Goal: Task Accomplishment & Management: Complete application form

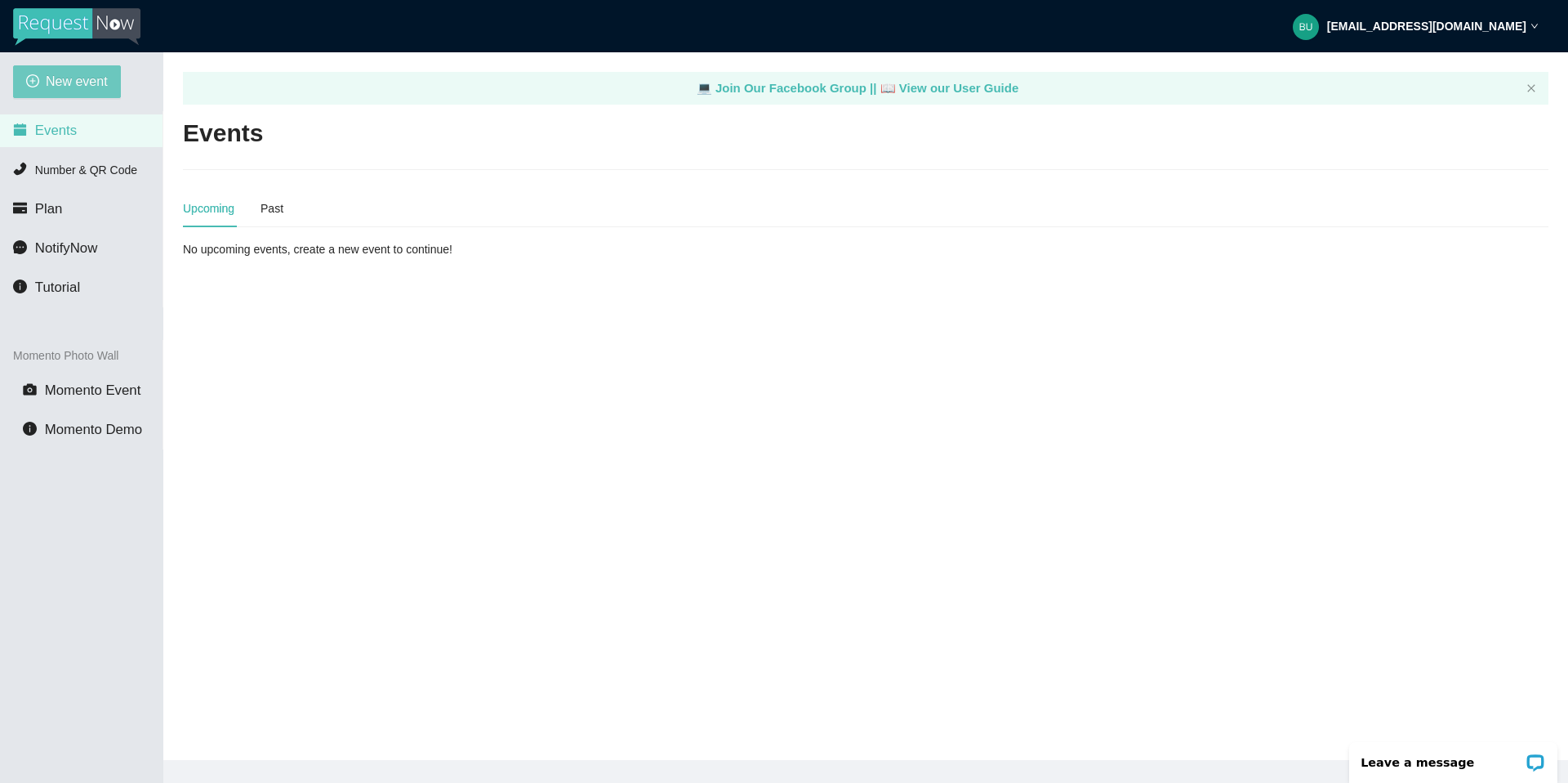
click at [92, 86] on span "New event" at bounding box center [76, 81] width 62 height 20
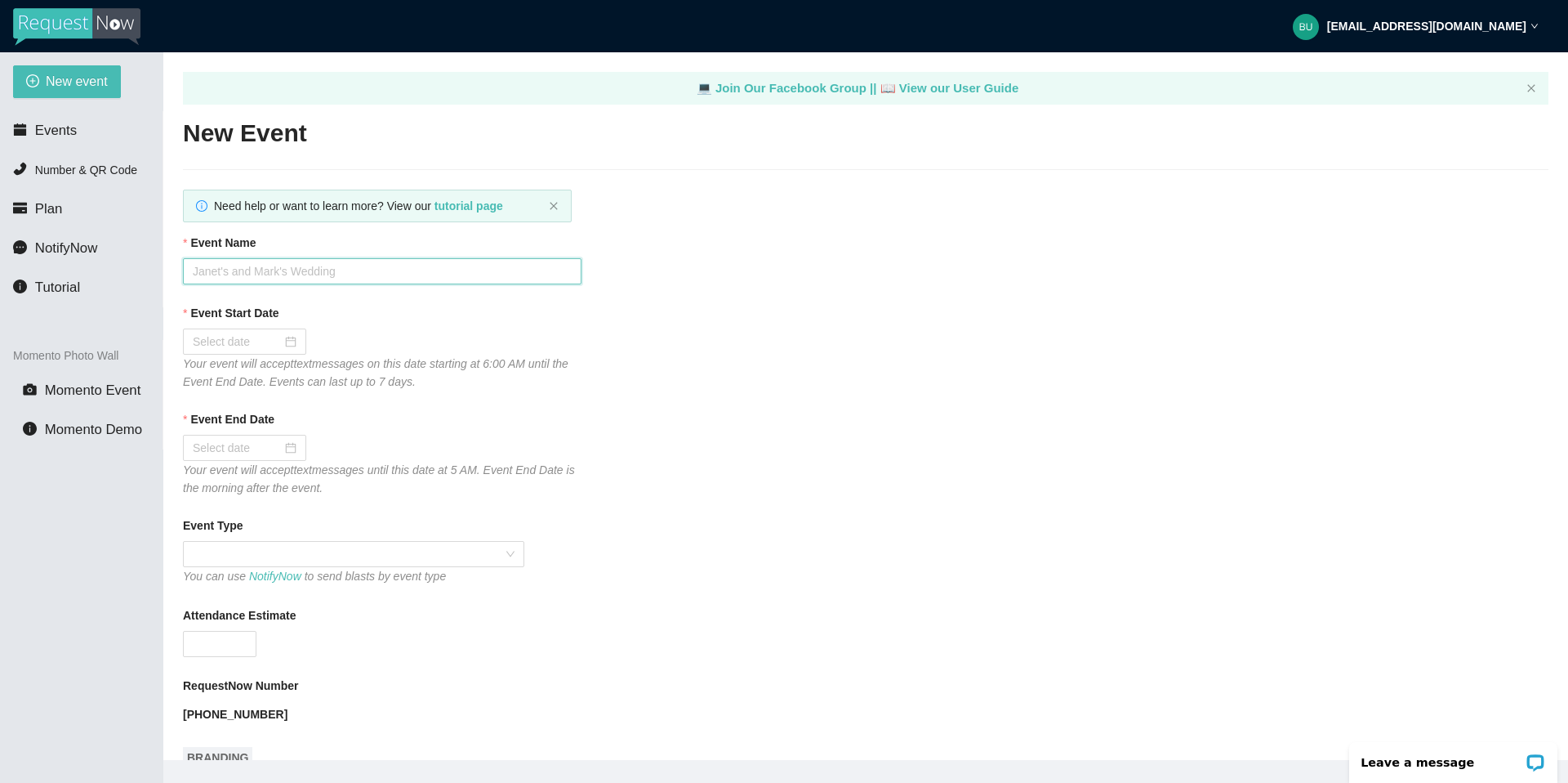
click at [297, 271] on input "Event Name" at bounding box center [382, 271] width 399 height 26
type input "[PERSON_NAME] PLACE"
click at [275, 342] on div at bounding box center [245, 341] width 104 height 18
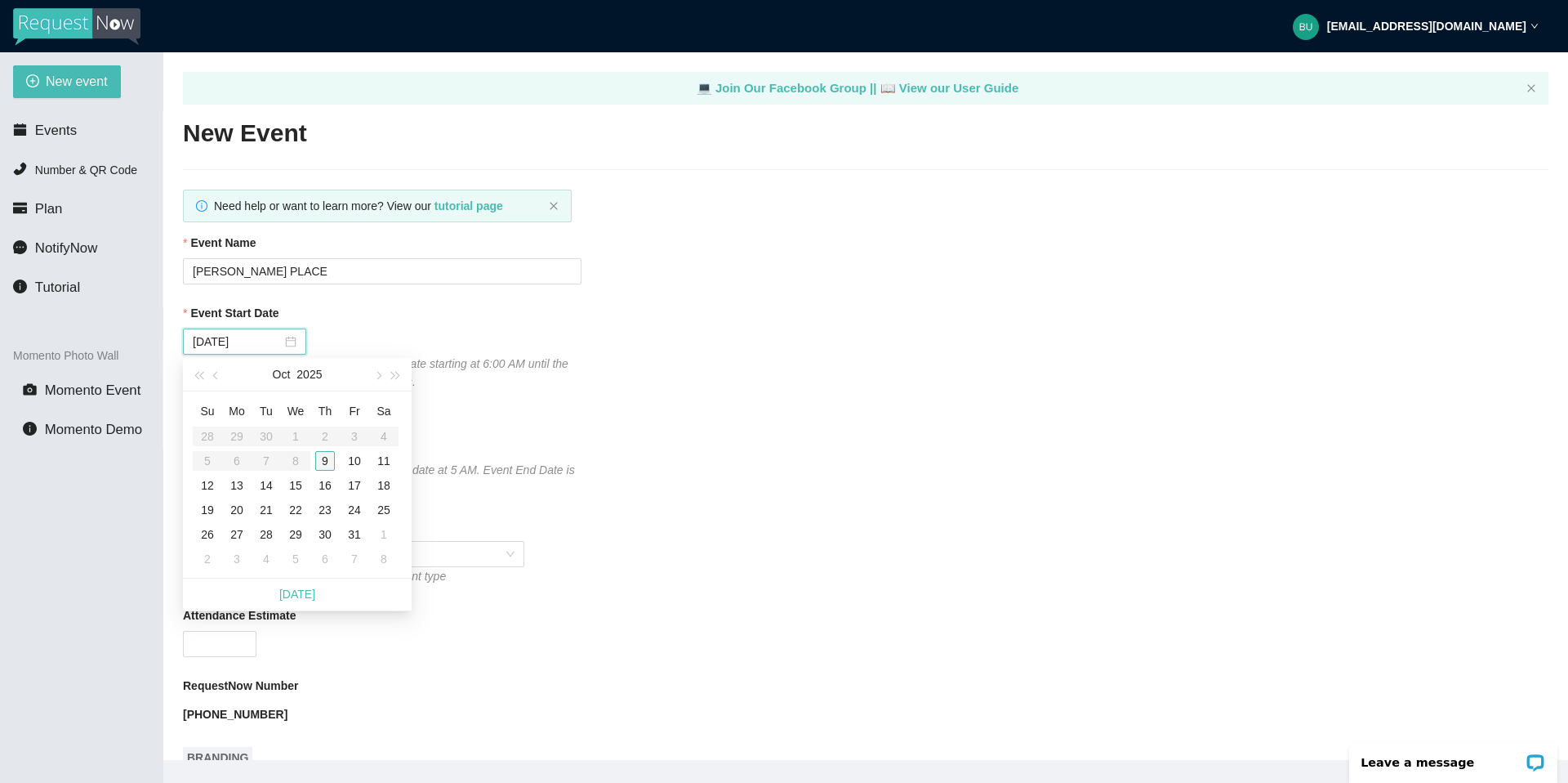
type input "[DATE]"
click at [323, 455] on div "9" at bounding box center [324, 460] width 19 height 19
type input "[DATE]"
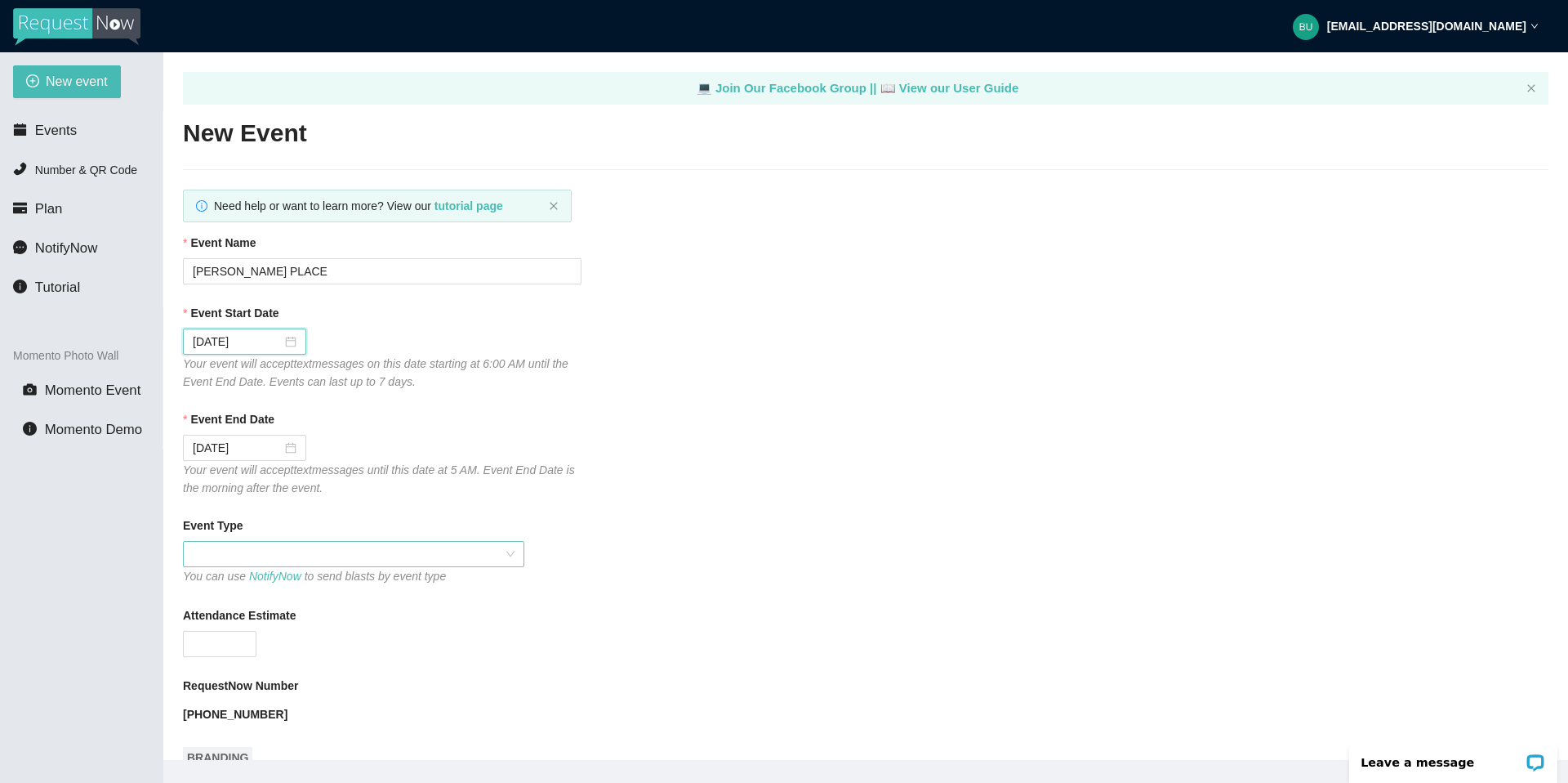
click at [259, 541] on div at bounding box center [354, 554] width 342 height 26
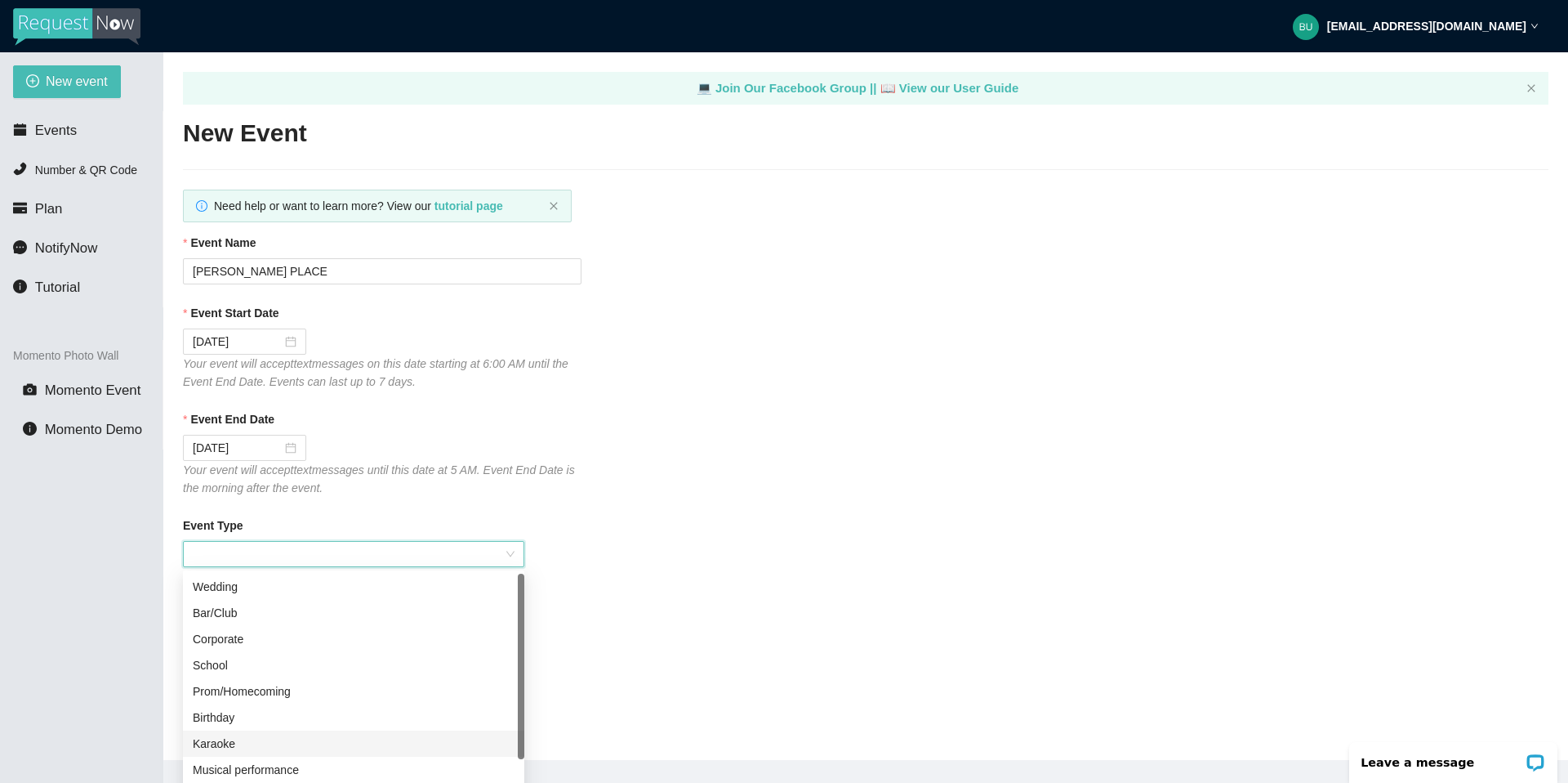
click at [232, 740] on div "Karaoke" at bounding box center [354, 743] width 322 height 18
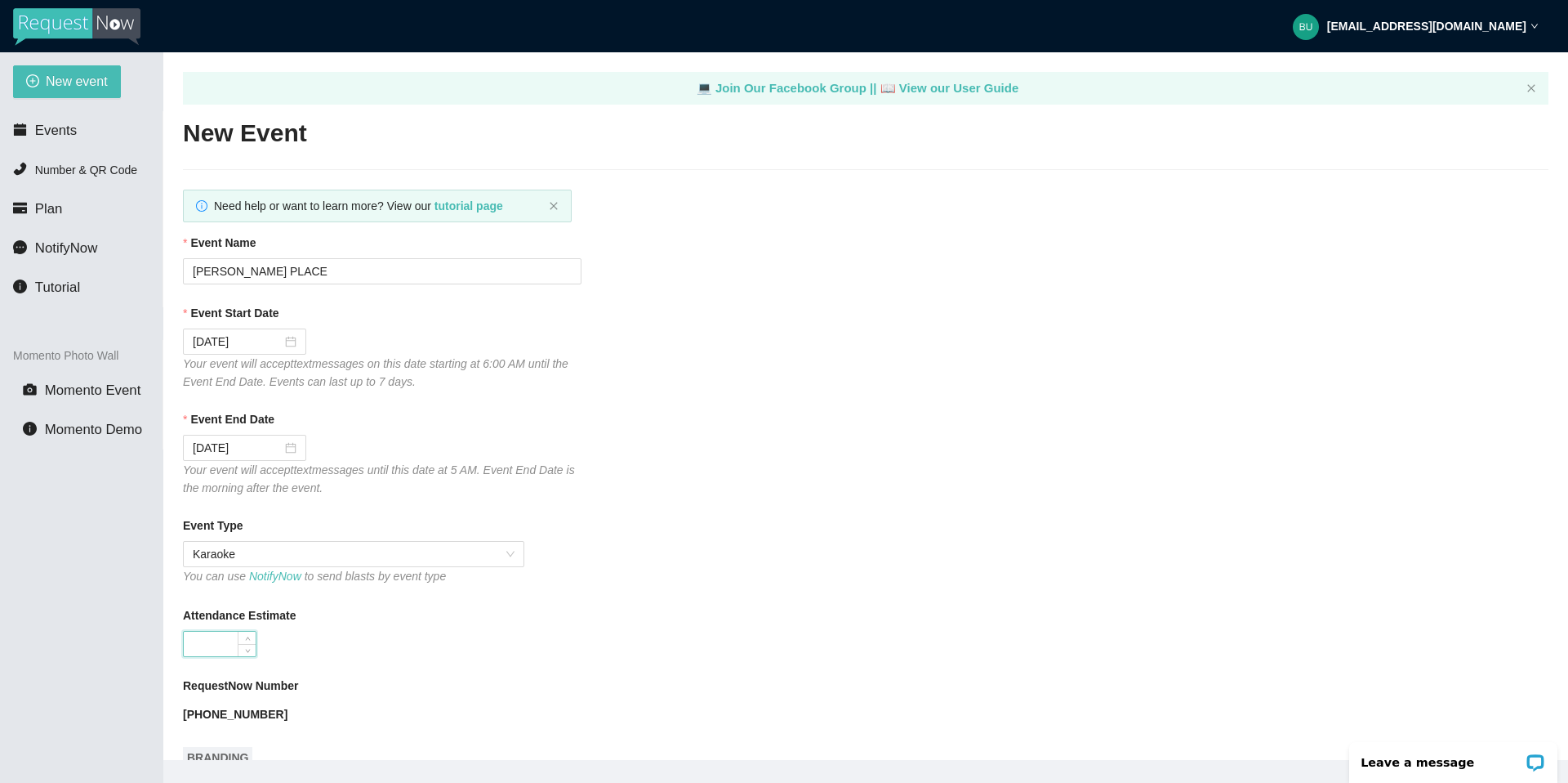
click at [221, 654] on input "Attendance Estimate" at bounding box center [220, 644] width 72 height 24
type input "60"
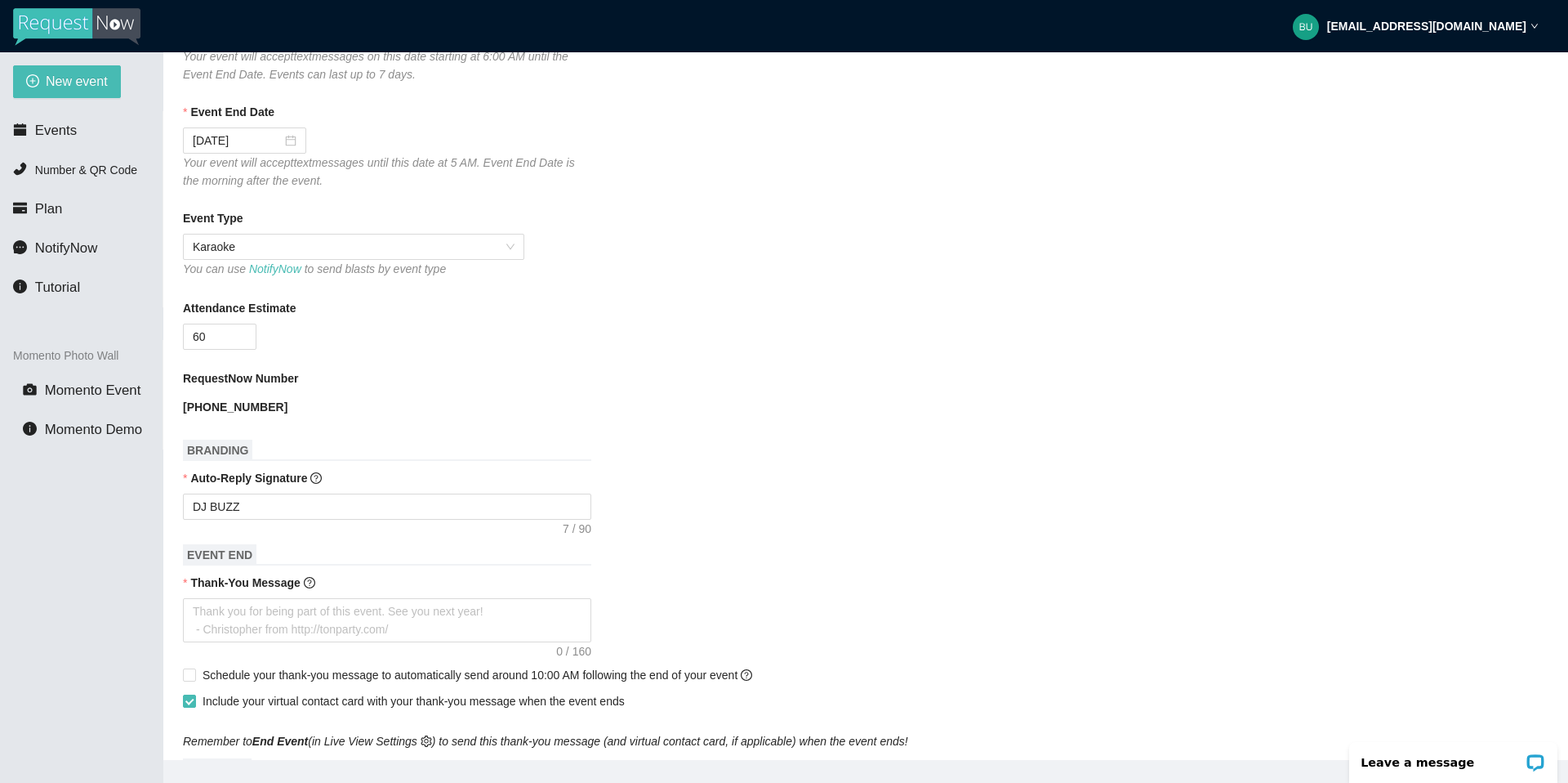
scroll to position [327, 0]
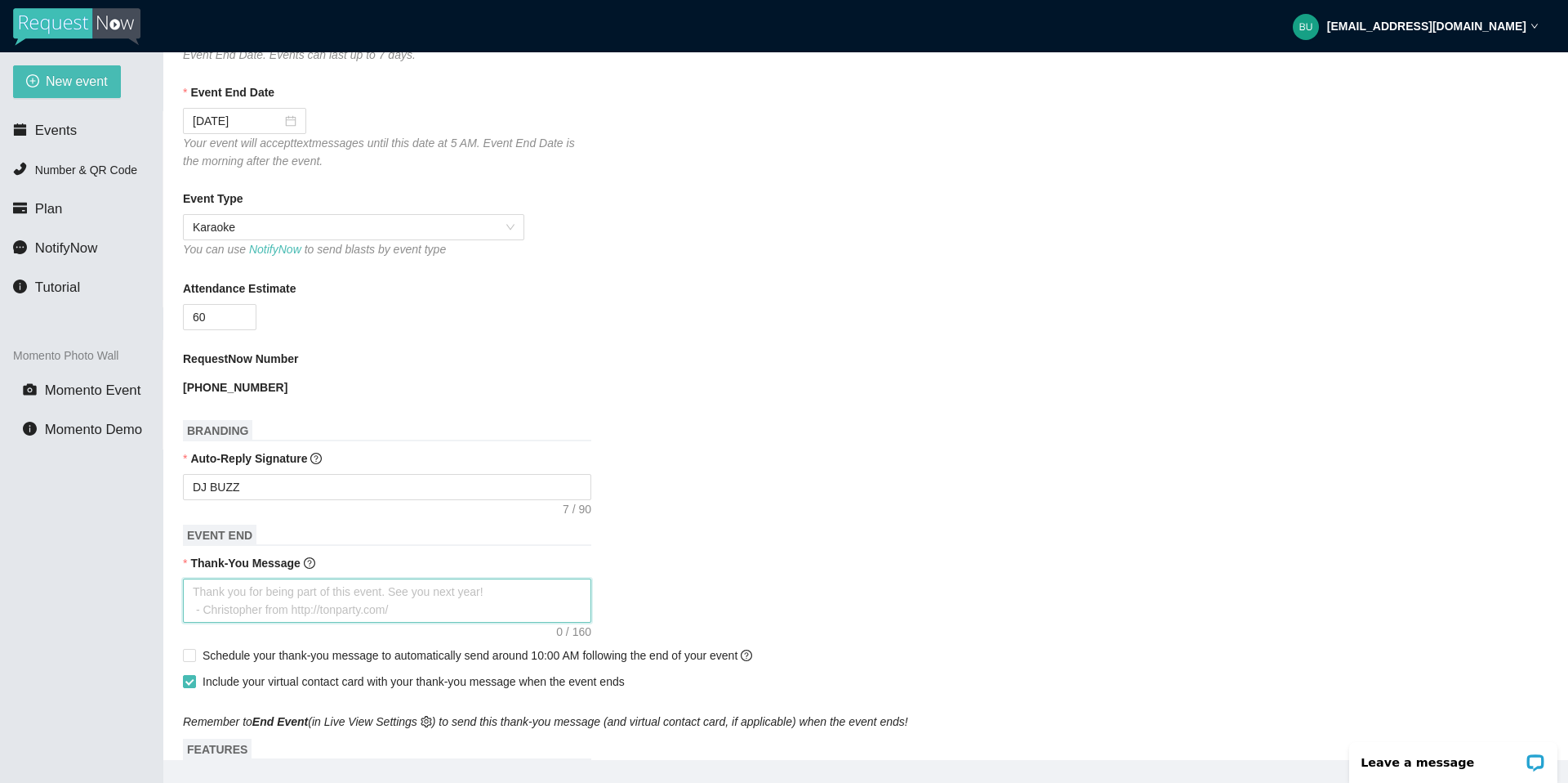
click at [278, 597] on textarea "Thank-You Message" at bounding box center [387, 601] width 408 height 45
type textarea "T"
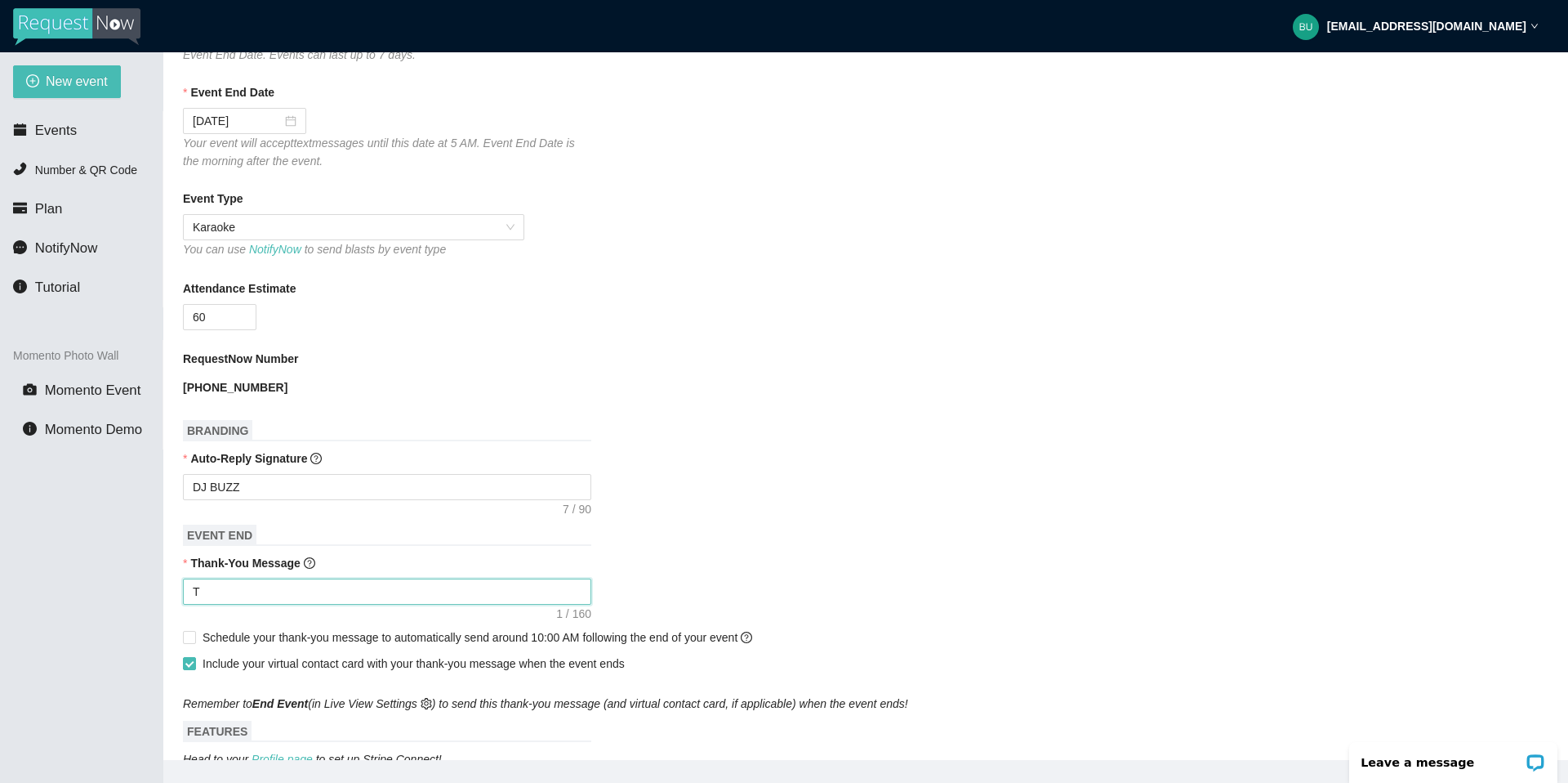
type textarea "Th"
type textarea "Tha"
type textarea "Than"
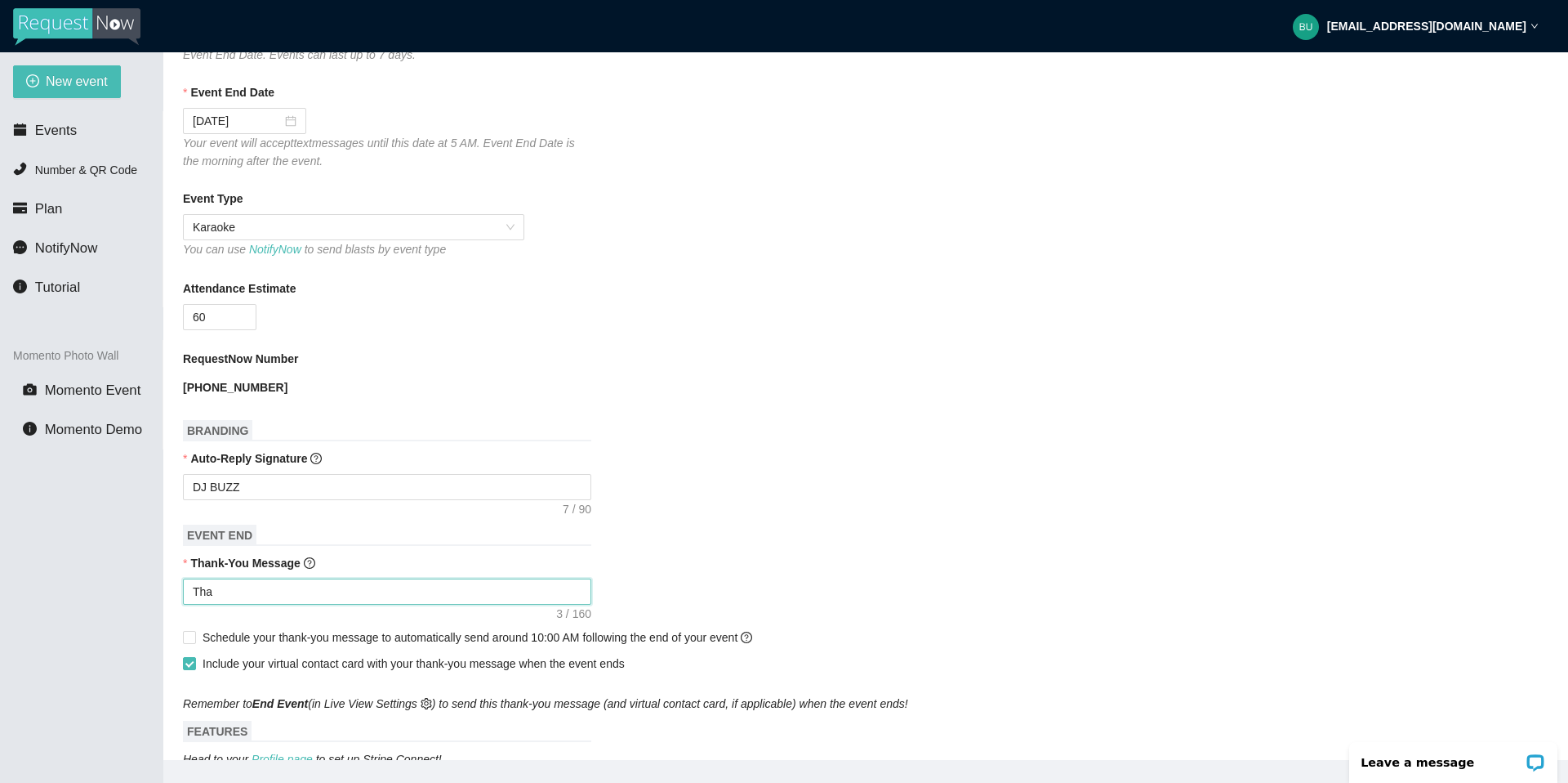
type textarea "Than"
type textarea "Thank"
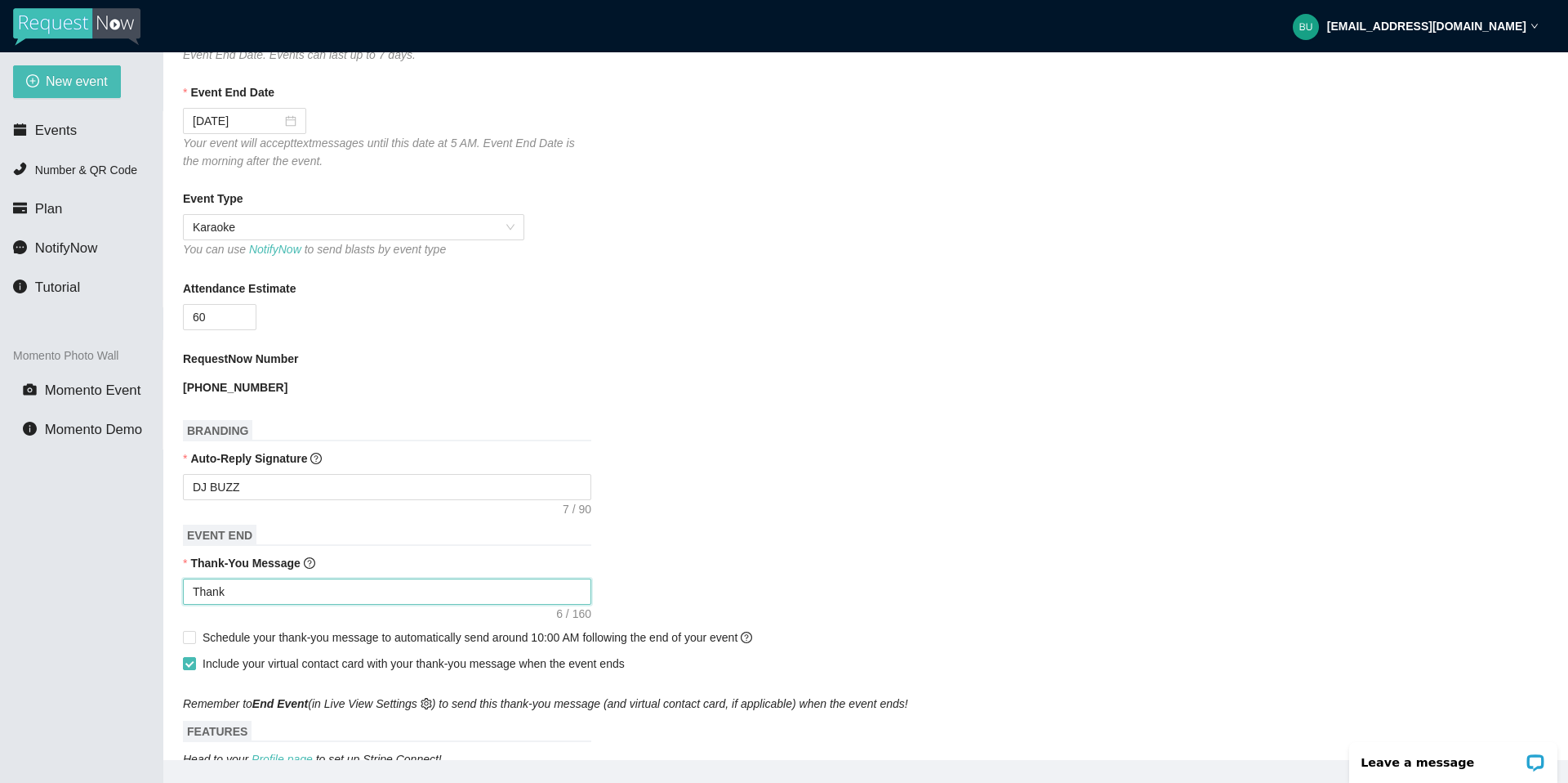
type textarea "Thank y"
type textarea "Thank yo"
type textarea "Thank you"
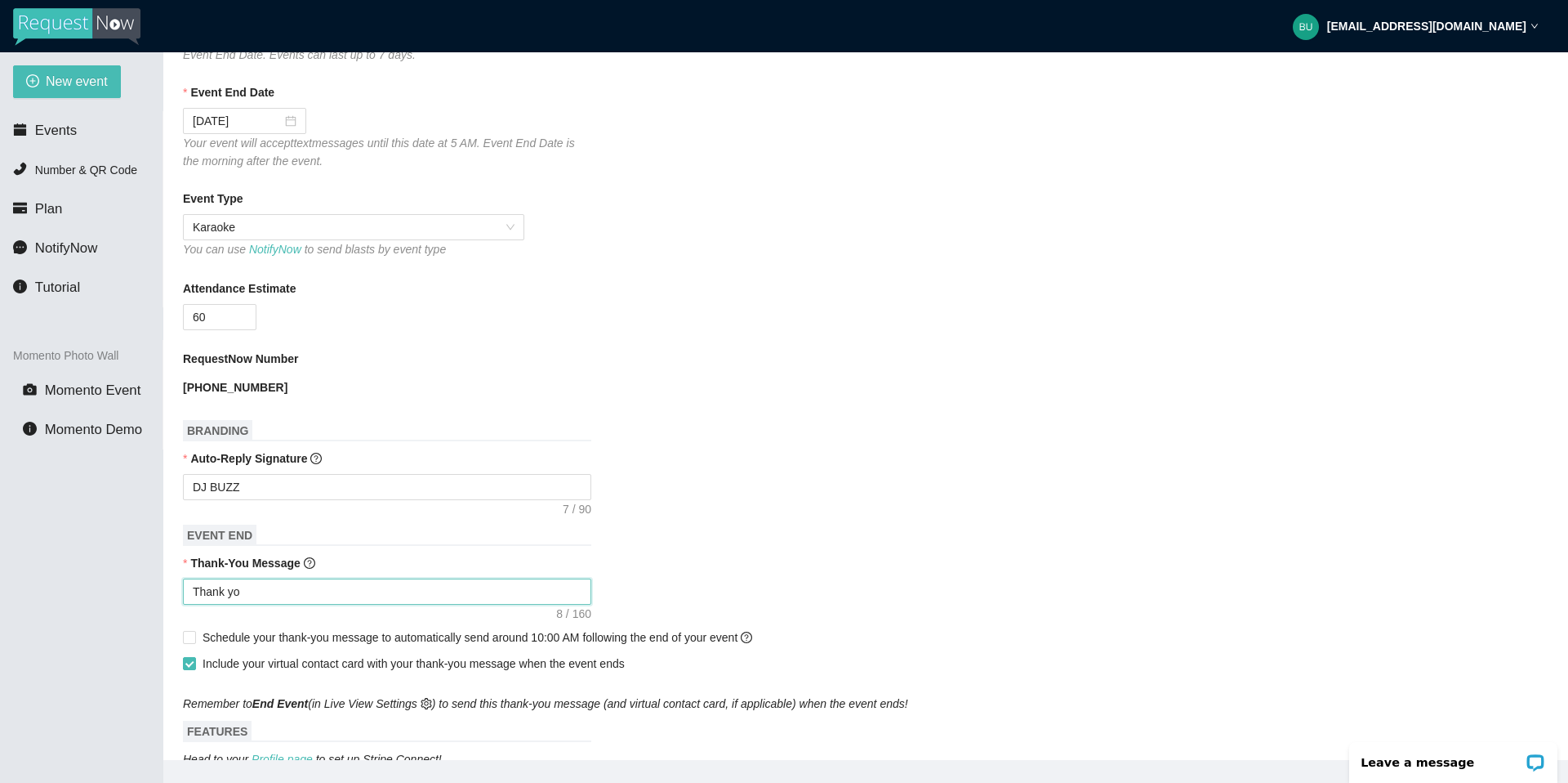
type textarea "Thank you"
type textarea "Thank you f"
type textarea "Thank you fo"
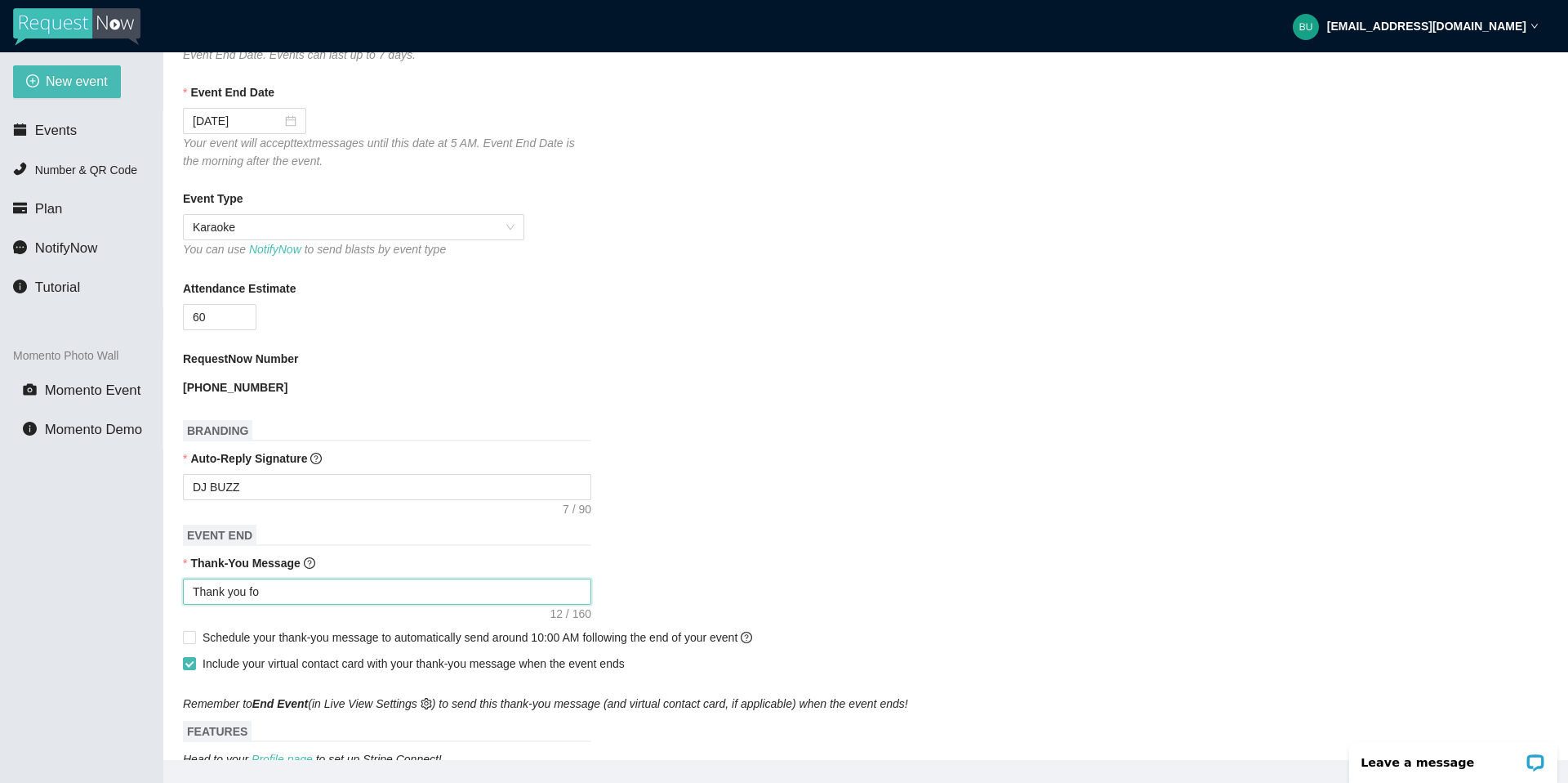
type textarea "Thank you for"
type textarea "Thank you for c"
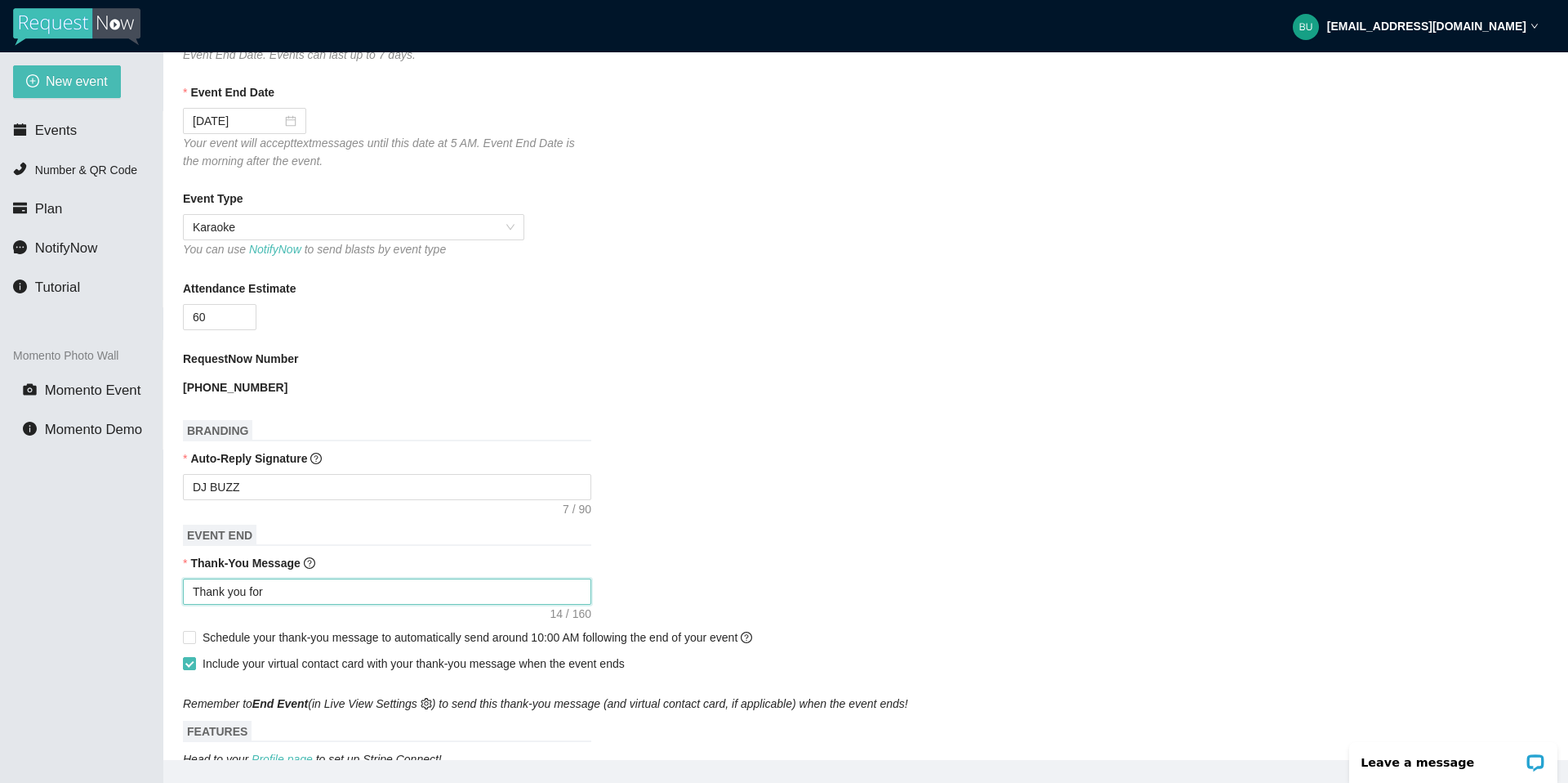
type textarea "Thank you for c"
type textarea "Thank you for co"
type textarea "Thank you for com"
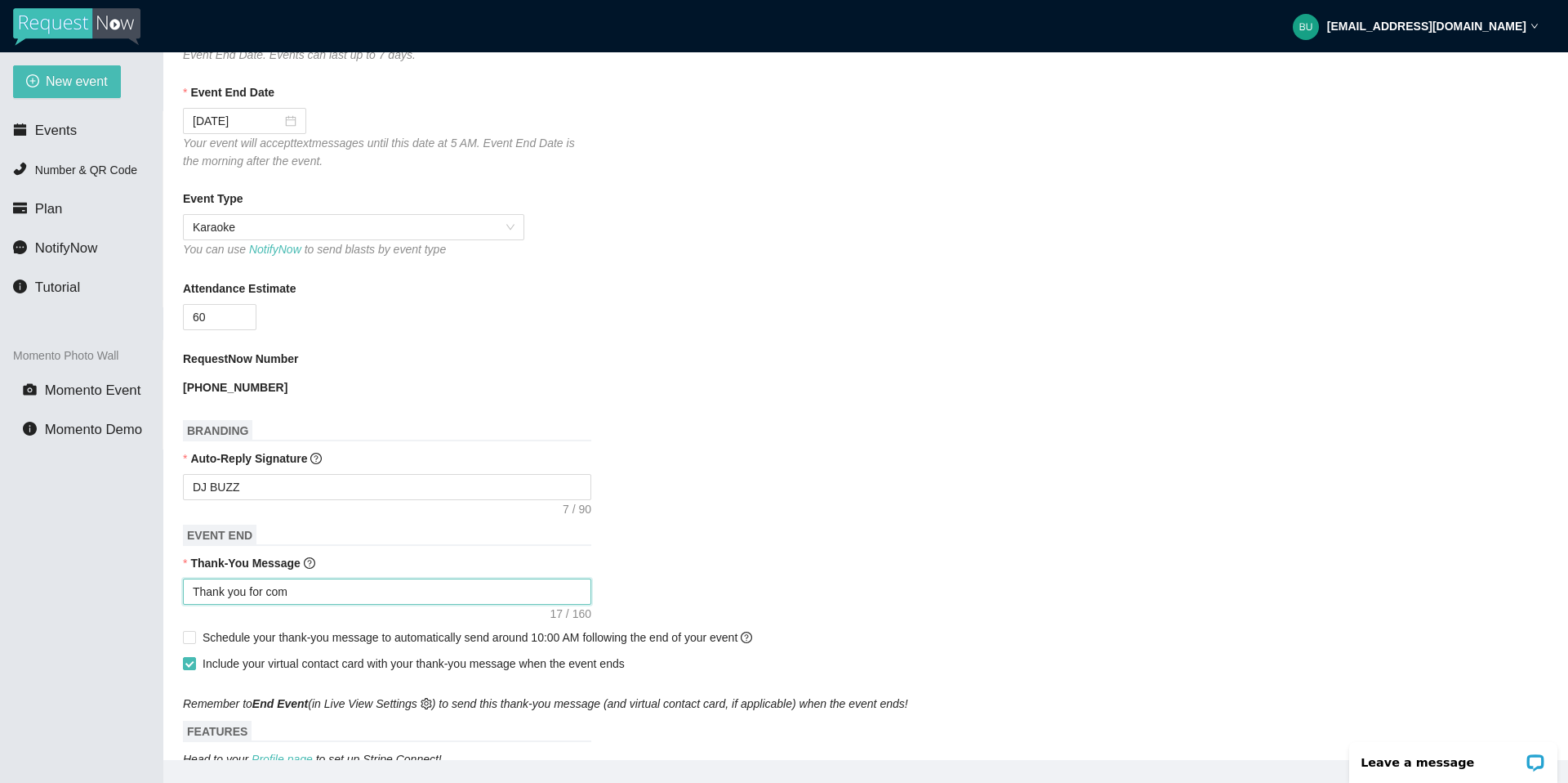
type textarea "Thank you for comi"
type textarea "Thank you for comin"
type textarea "Thank you for coming"
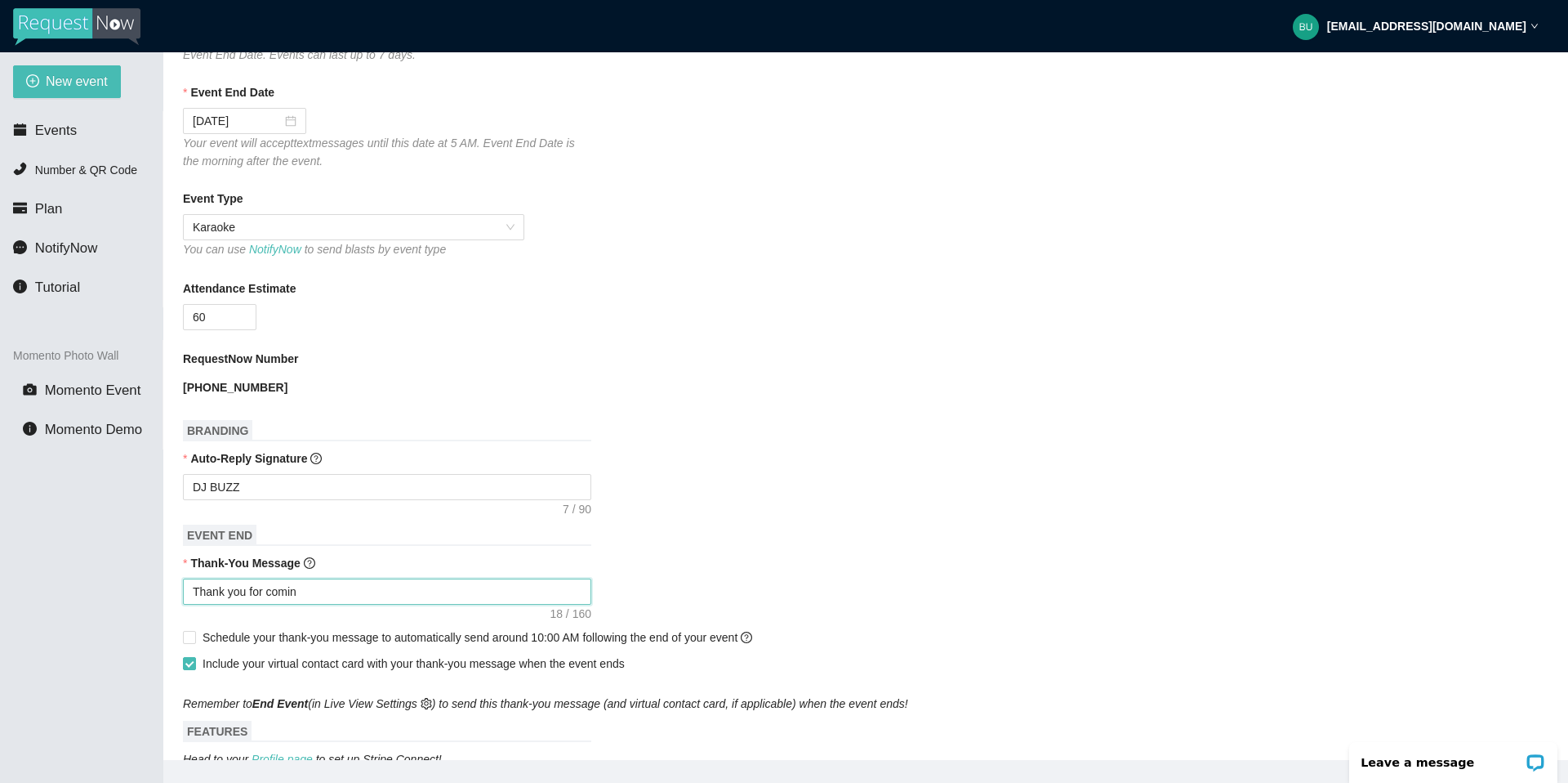
type textarea "Thank you for coming"
type textarea "Thank you for coming."
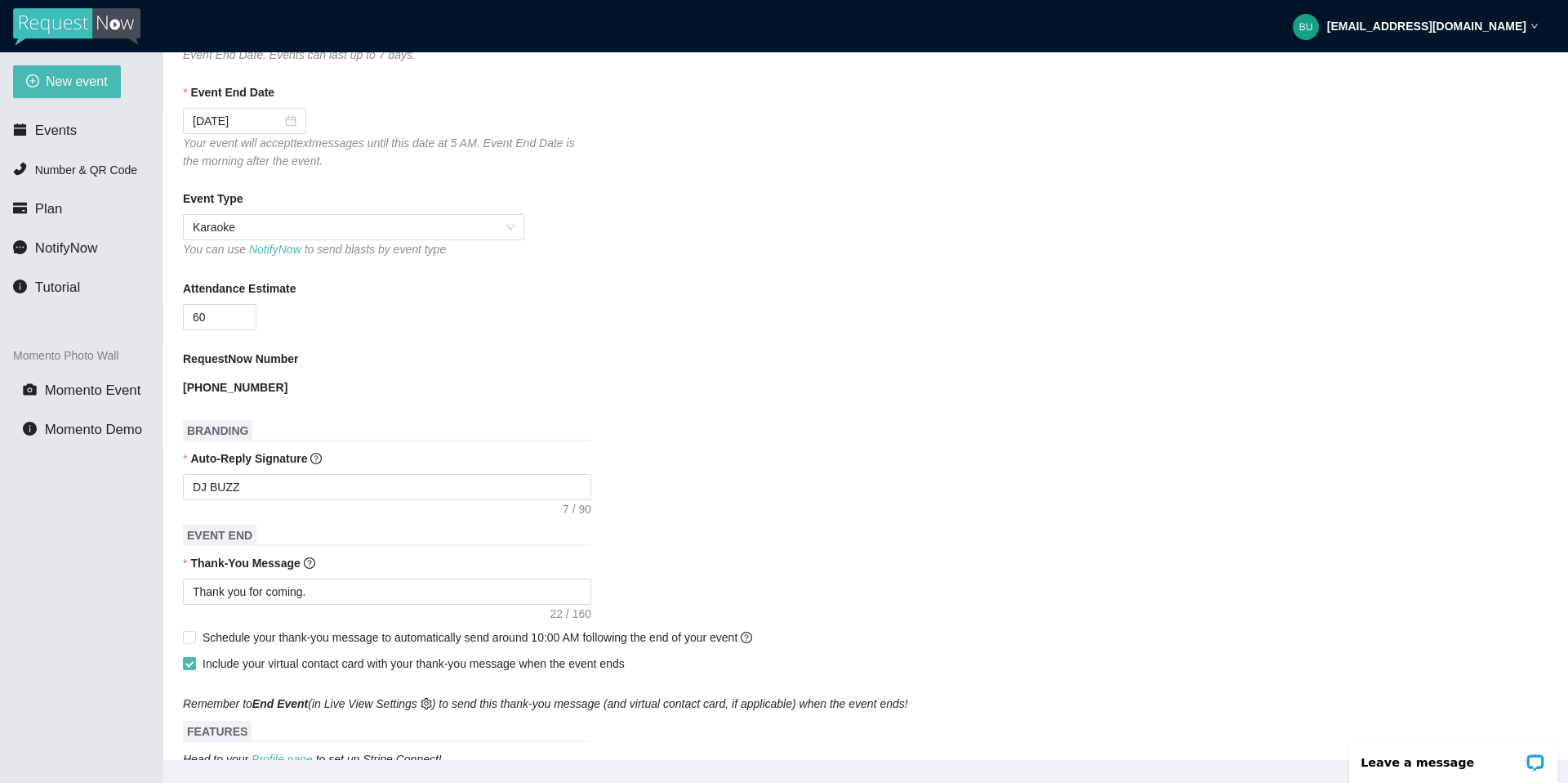
click at [997, 591] on div "Thank you for coming." at bounding box center [866, 591] width 1366 height 26
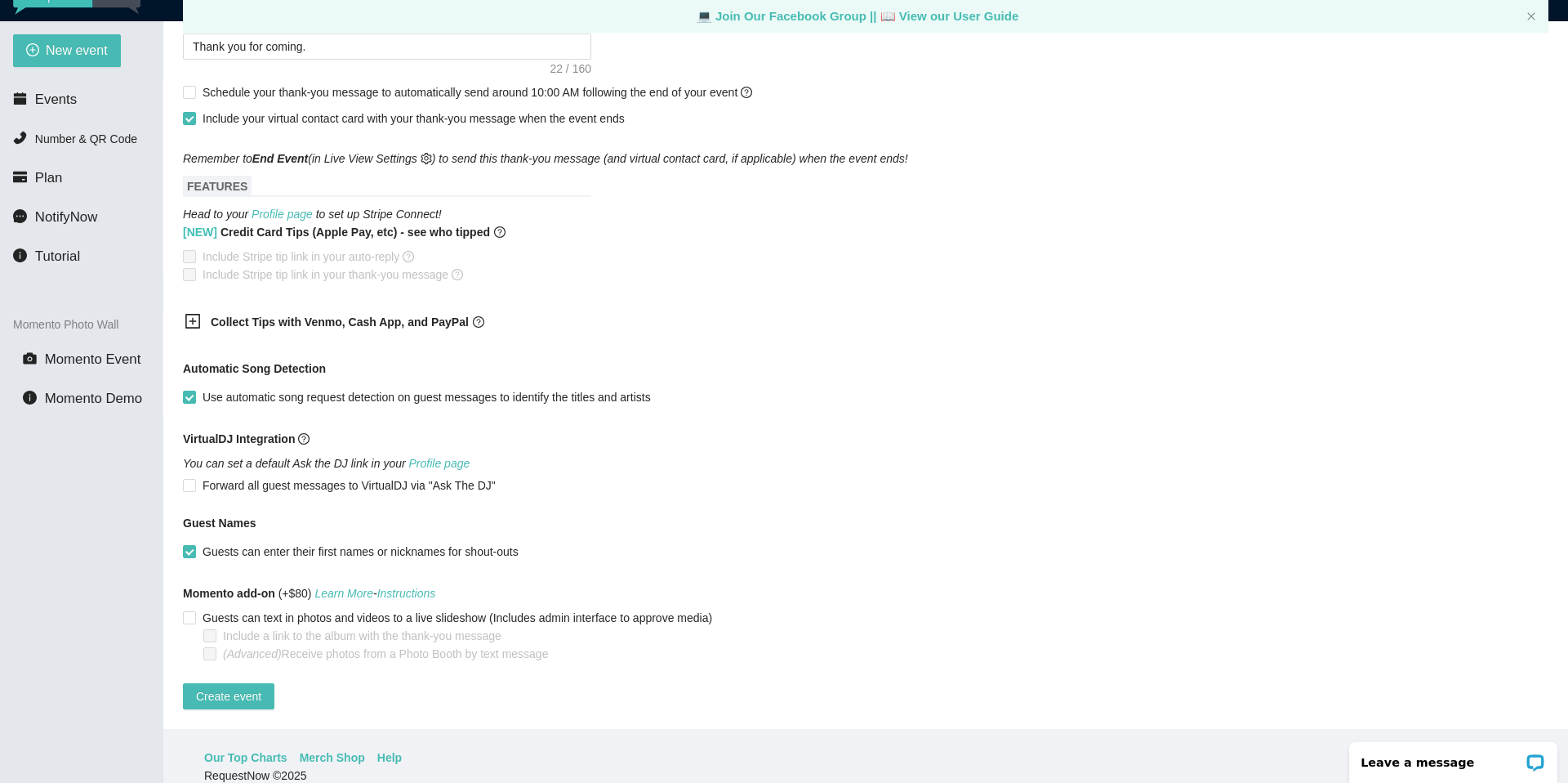
scroll to position [52, 0]
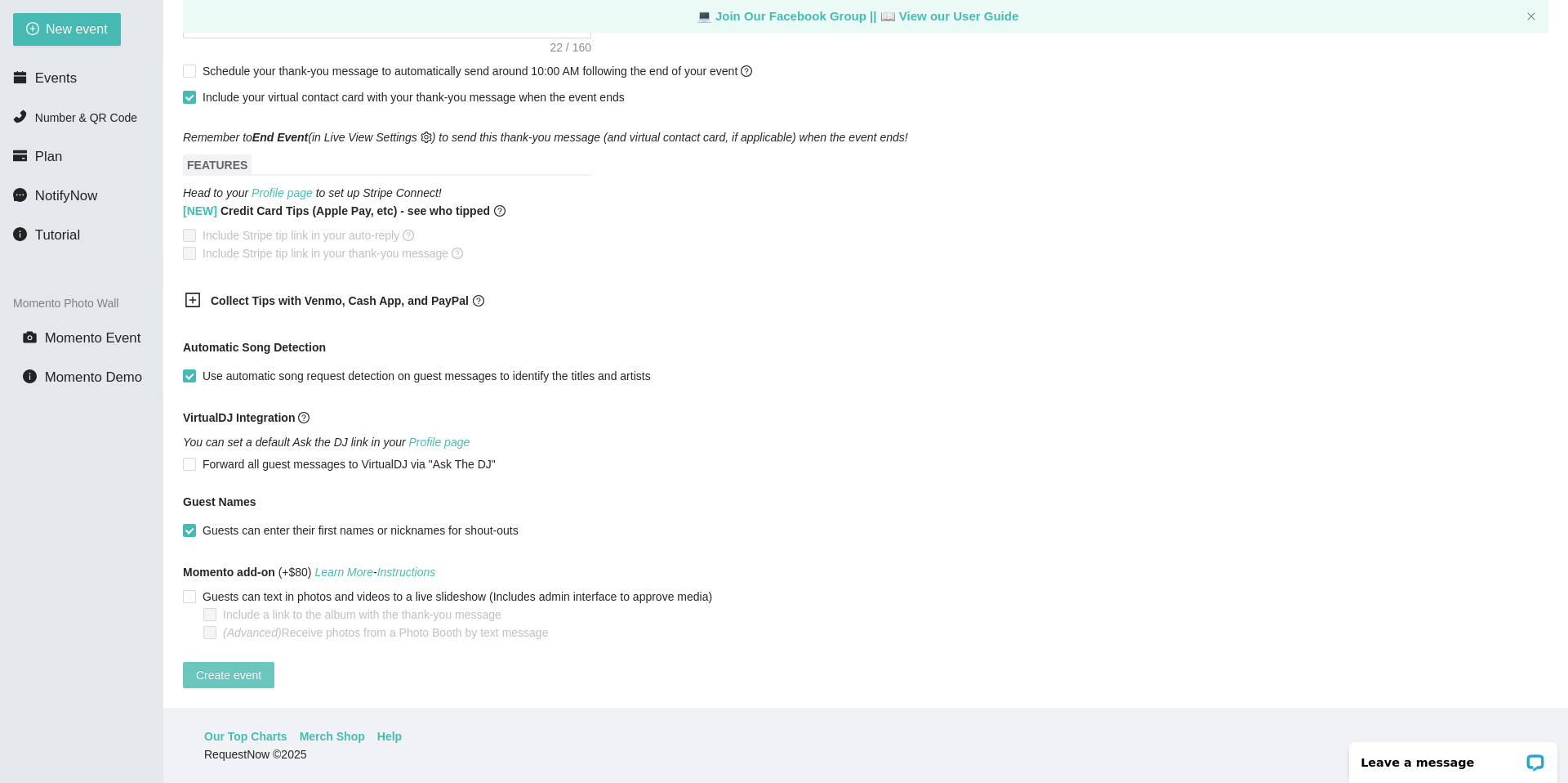
click at [238, 666] on span "Create event" at bounding box center [228, 675] width 66 height 18
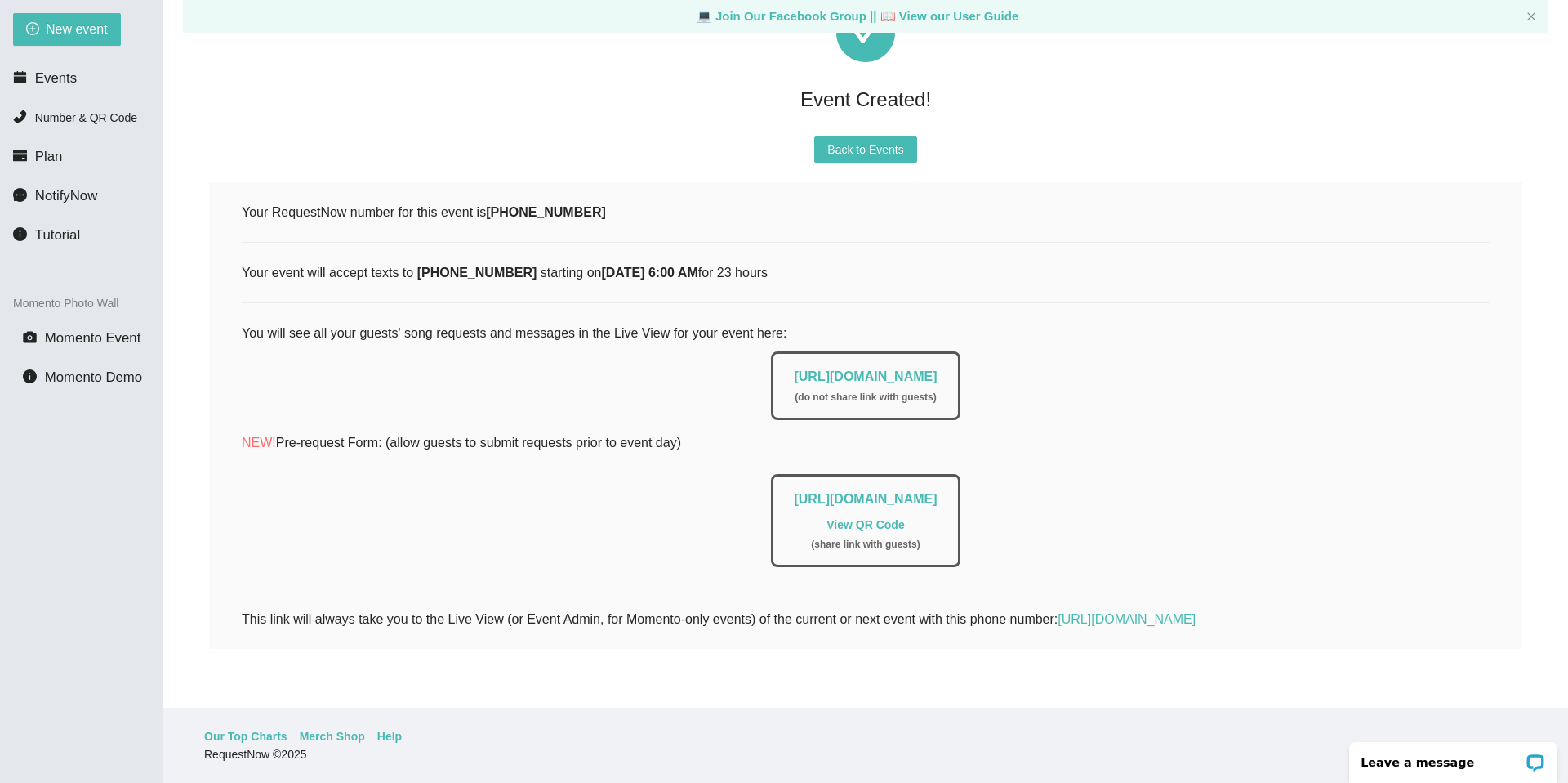
scroll to position [113, 0]
click at [911, 370] on link "[URL][DOMAIN_NAME]" at bounding box center [865, 376] width 143 height 14
